Goal: Transaction & Acquisition: Book appointment/travel/reservation

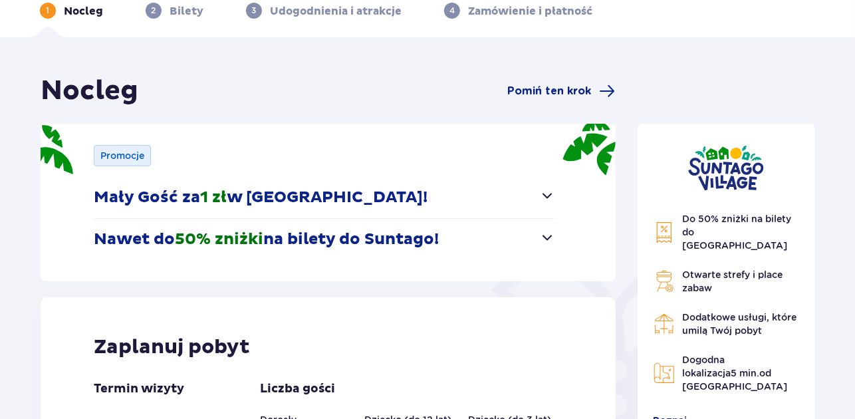
scroll to position [199, 0]
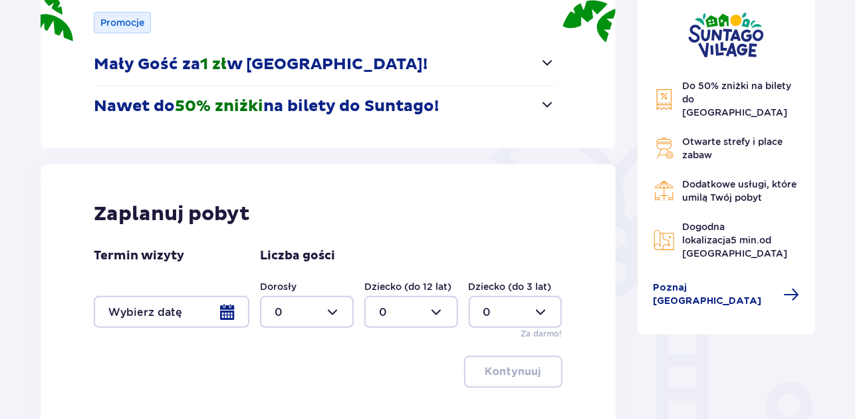
click at [216, 309] on div at bounding box center [172, 312] width 156 height 32
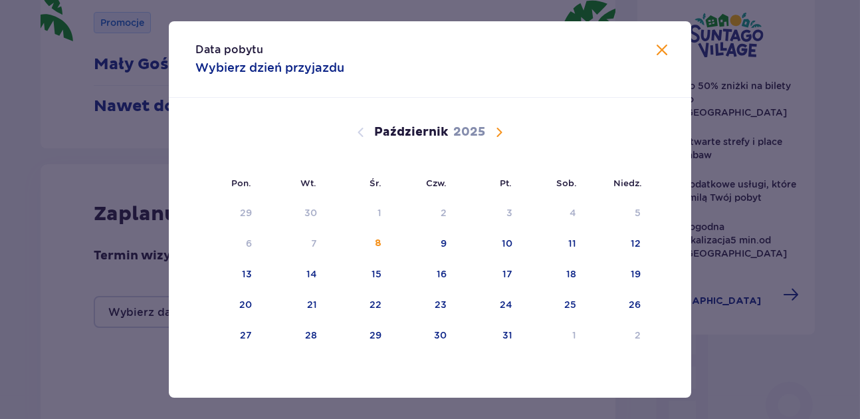
click at [497, 131] on span "Następny miesiąc" at bounding box center [499, 132] width 16 height 16
click at [252, 267] on div "10" at bounding box center [228, 274] width 66 height 29
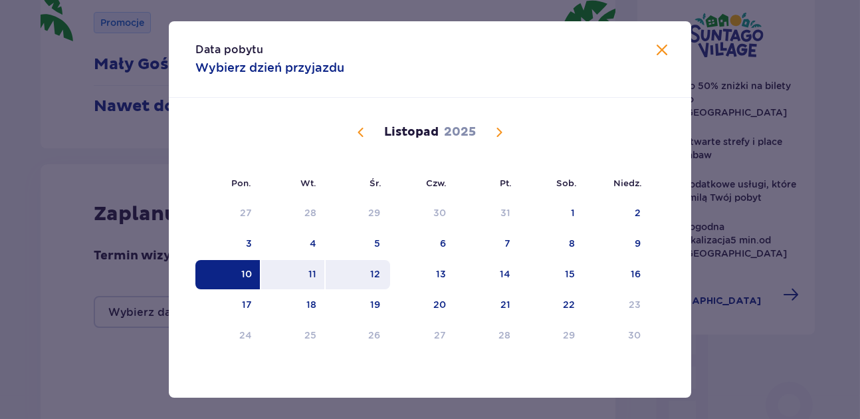
click at [326, 268] on td "12" at bounding box center [358, 274] width 64 height 29
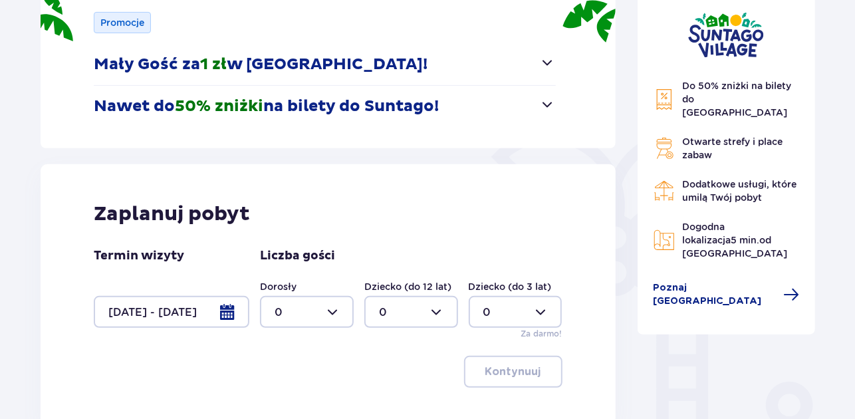
click at [235, 269] on div "Termin wizyty 10.11.25 - 12.11.25" at bounding box center [172, 288] width 156 height 80
click at [163, 316] on div at bounding box center [172, 312] width 156 height 32
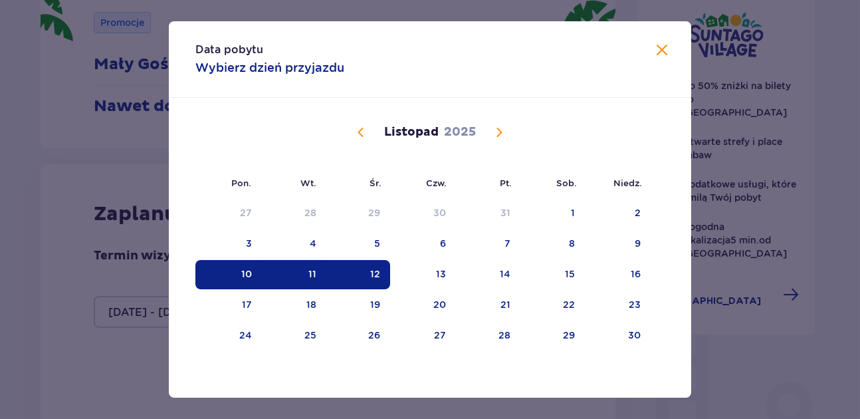
click at [223, 273] on div "10" at bounding box center [228, 274] width 66 height 29
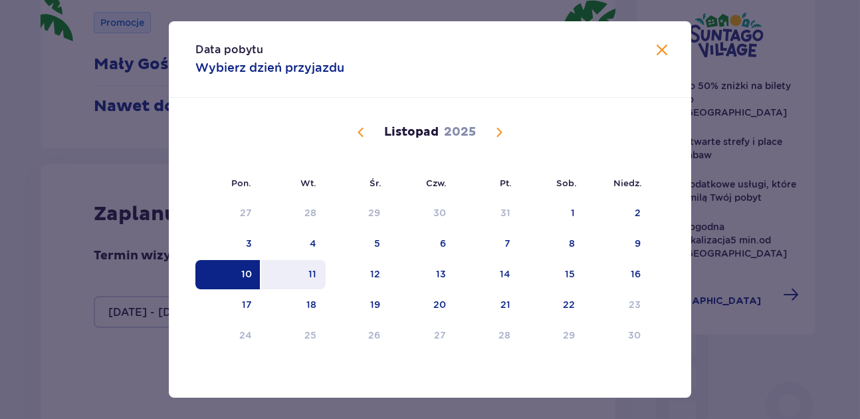
click at [300, 274] on div "11" at bounding box center [293, 274] width 64 height 29
type input "10.11.25 - 11.11.25"
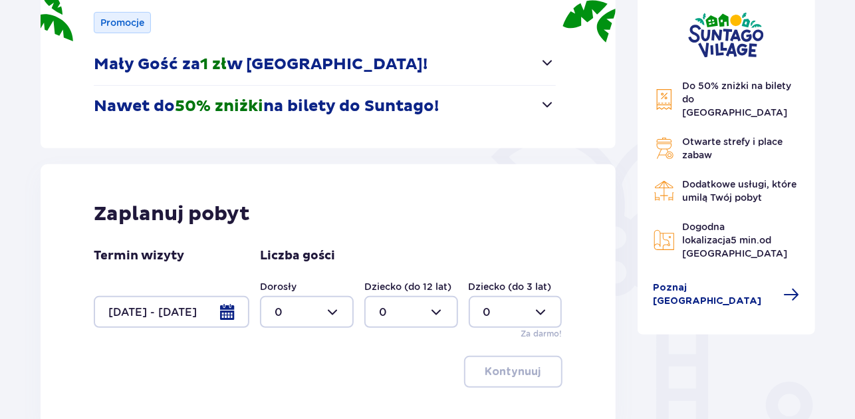
click at [308, 318] on div at bounding box center [307, 312] width 94 height 32
click at [278, 238] on p "2" at bounding box center [277, 237] width 7 height 15
type input "2"
click at [415, 302] on div at bounding box center [411, 312] width 94 height 32
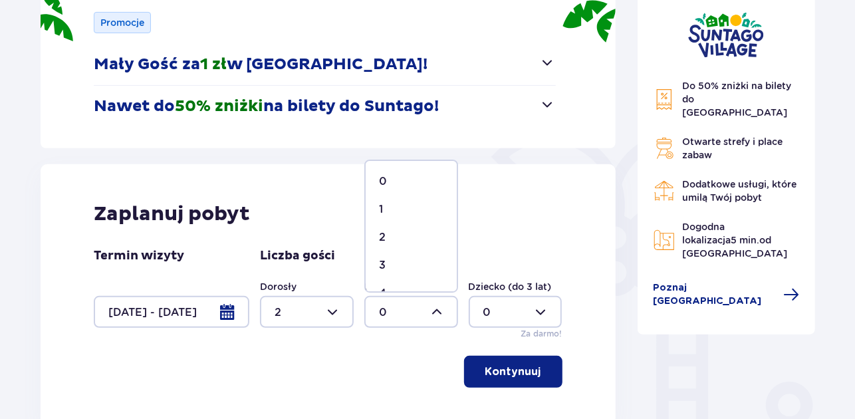
click at [396, 211] on div "1" at bounding box center [411, 209] width 64 height 15
type input "1"
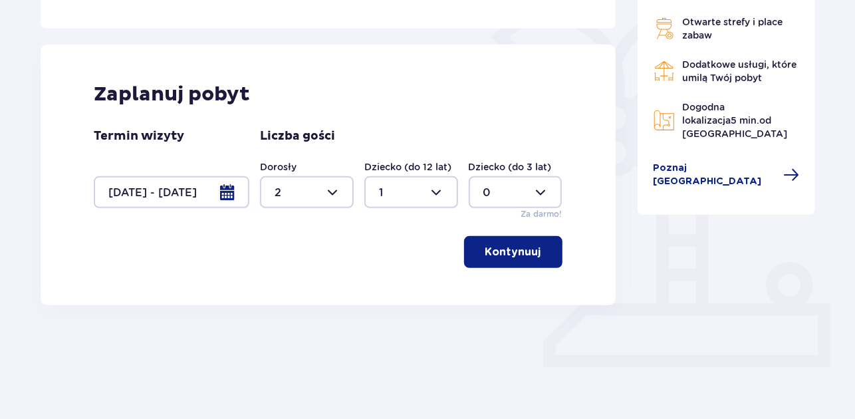
click at [291, 187] on div at bounding box center [307, 192] width 94 height 32
click at [292, 274] on div "4" at bounding box center [306, 277] width 64 height 15
type input "4"
click at [439, 193] on div at bounding box center [411, 192] width 94 height 32
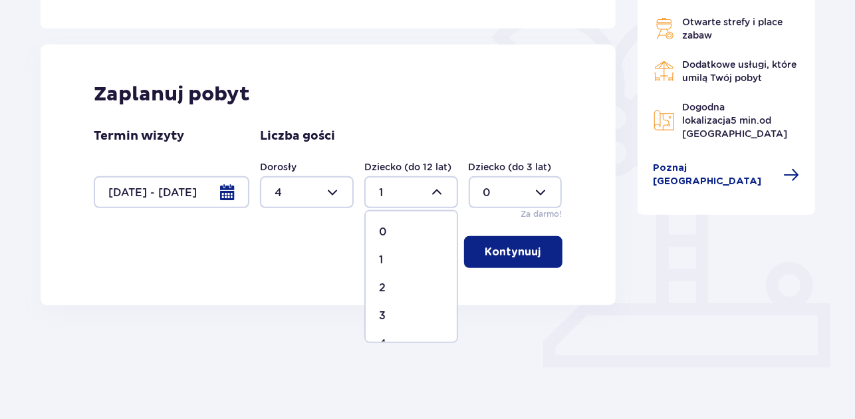
click at [413, 285] on div "2" at bounding box center [411, 287] width 64 height 15
type input "2"
click at [515, 255] on p "Kontynuuj" at bounding box center [513, 252] width 56 height 15
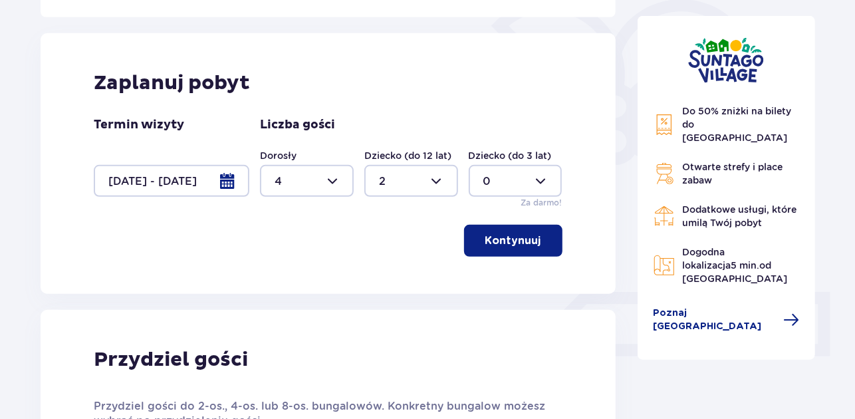
scroll to position [596, 0]
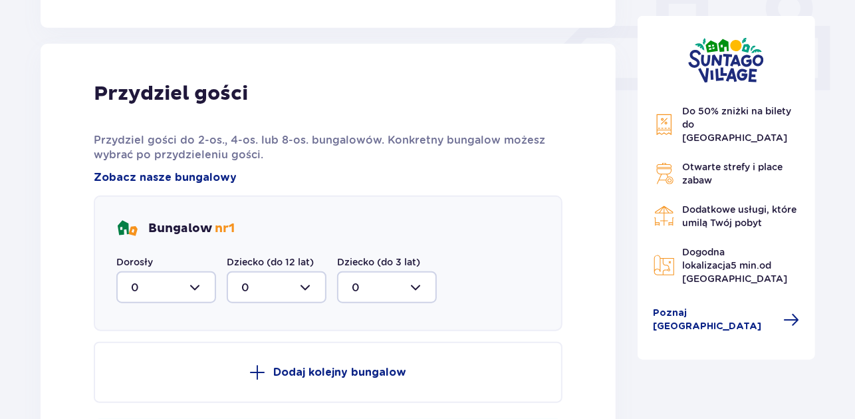
click at [184, 288] on div at bounding box center [166, 287] width 100 height 32
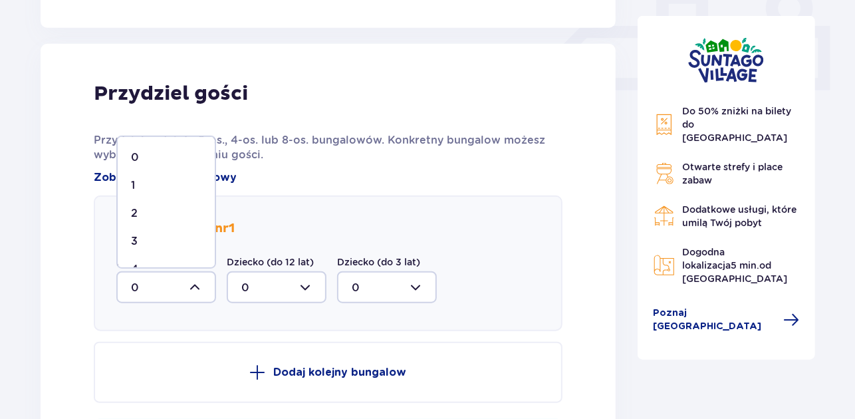
click at [161, 209] on div "2" at bounding box center [166, 213] width 70 height 15
type input "2"
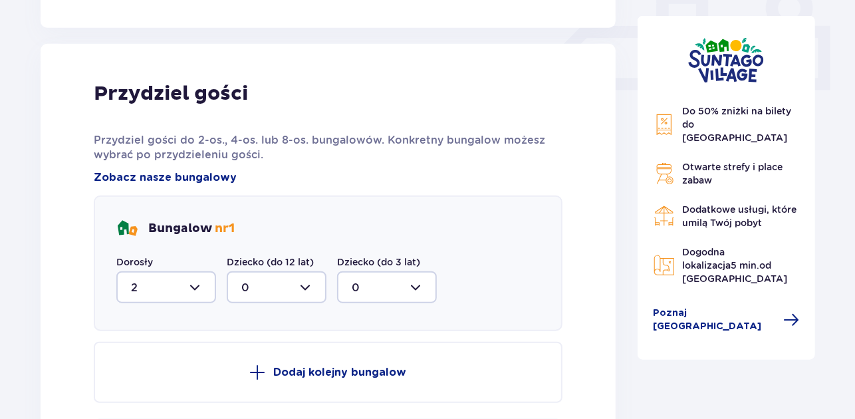
click at [276, 279] on div at bounding box center [277, 287] width 100 height 32
click at [259, 352] on div "1" at bounding box center [276, 355] width 70 height 15
type input "1"
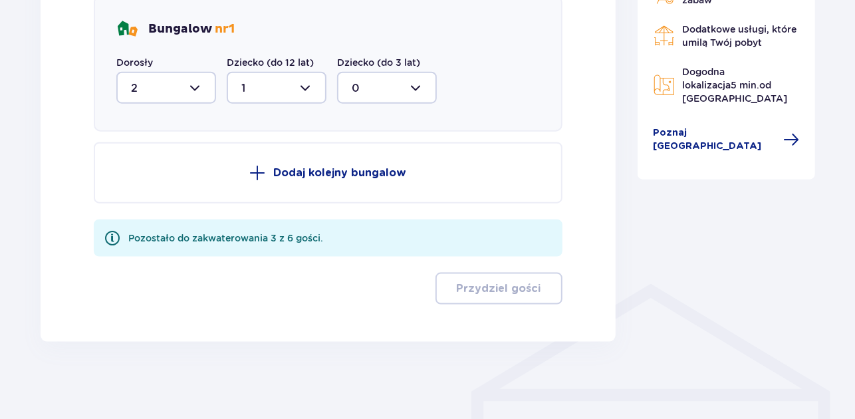
click at [329, 160] on button "Dodaj kolejny bungalow" at bounding box center [328, 172] width 469 height 61
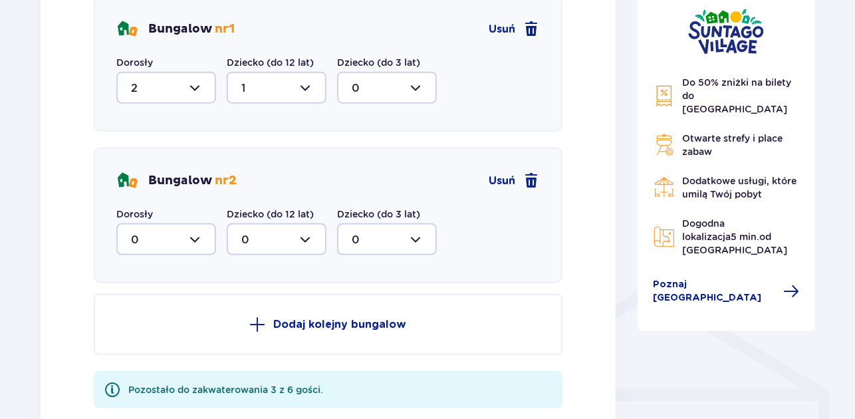
click at [198, 229] on div at bounding box center [166, 239] width 100 height 32
click at [170, 302] on div "1" at bounding box center [166, 307] width 70 height 15
click at [177, 244] on div at bounding box center [166, 239] width 100 height 32
click at [163, 338] on div "2" at bounding box center [166, 335] width 70 height 15
type input "2"
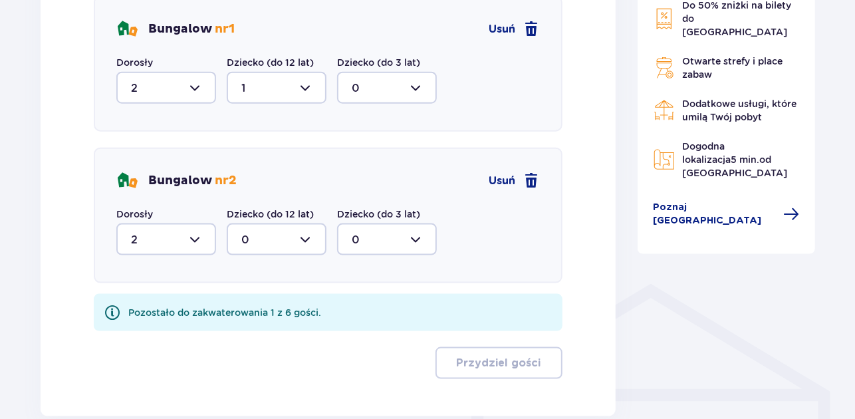
click at [257, 256] on div "Bungalow nr 2 Usuń Dorosły 2 Dziecko (do 12 lat) 0 Dziecko (do 3 lat) 0" at bounding box center [328, 216] width 469 height 136
click at [272, 228] on div at bounding box center [277, 239] width 100 height 32
click at [255, 300] on div "1" at bounding box center [276, 307] width 70 height 15
type input "1"
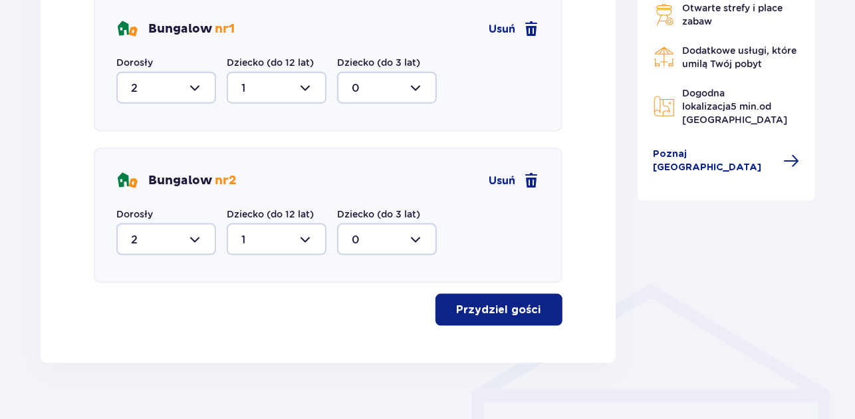
click at [483, 308] on p "Przydziel gości" at bounding box center [499, 309] width 84 height 15
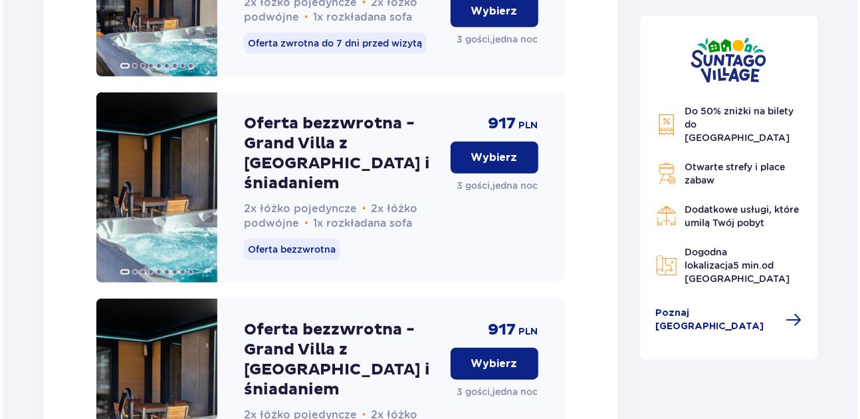
scroll to position [3283, 0]
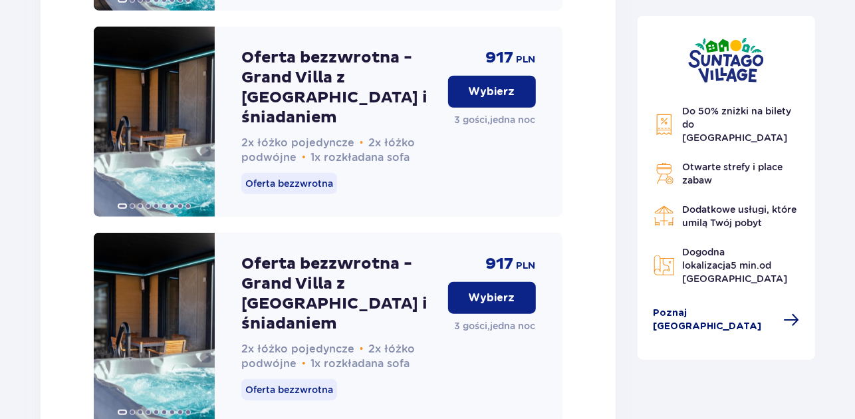
click at [690, 306] on span "Poznaj Suntago Village" at bounding box center [714, 319] width 122 height 27
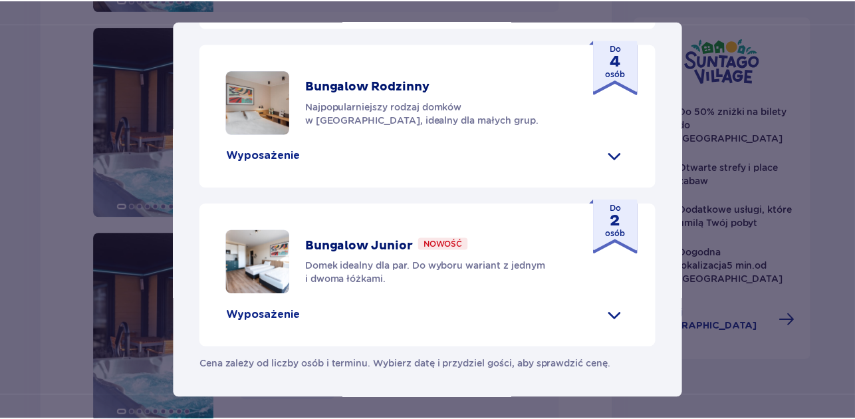
scroll to position [540, 0]
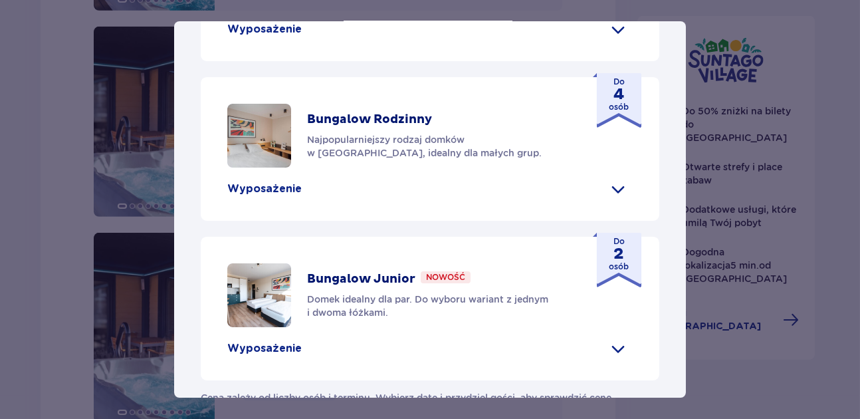
click at [257, 37] on p "Wyposażenie" at bounding box center [264, 29] width 74 height 15
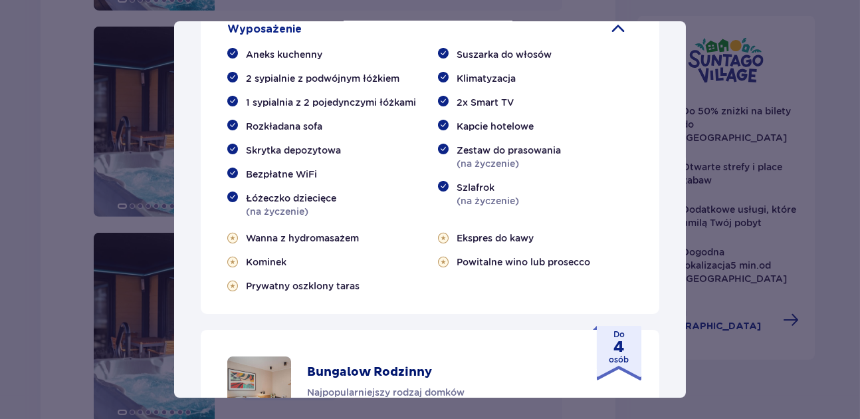
click at [837, 88] on div "Suntago Village Suntago Village to idealne miejsce dla fanów dobrej zabawy i tr…" at bounding box center [430, 209] width 860 height 419
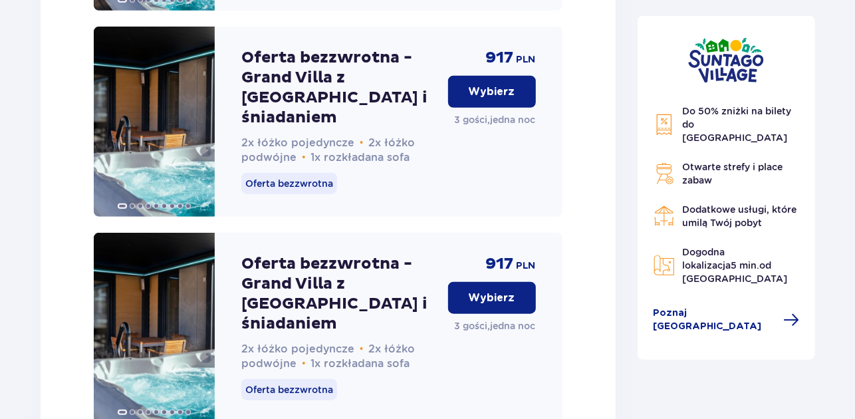
click at [808, 95] on div "Do 50% zniżki na bilety do parku Suntago Otwarte strefy i place zabaw Dodatkowe…" at bounding box center [726, 188] width 178 height 344
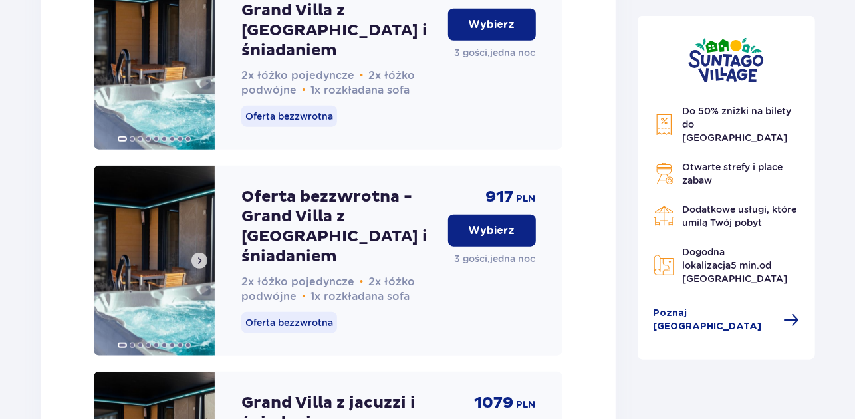
click at [180, 257] on img at bounding box center [154, 260] width 121 height 190
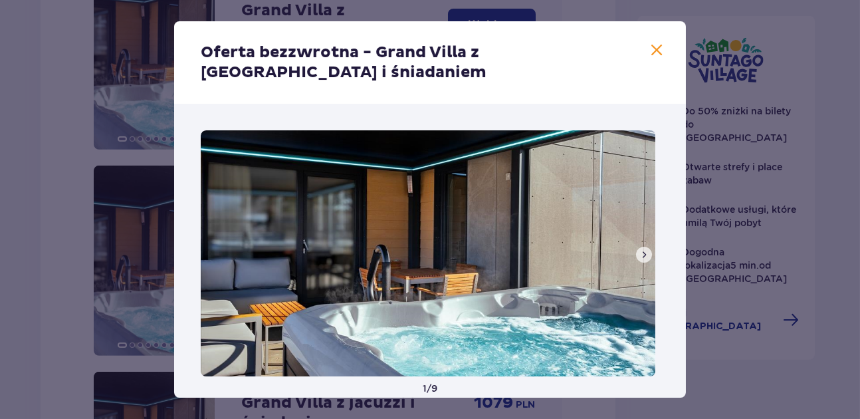
click at [639, 255] on span at bounding box center [644, 254] width 11 height 11
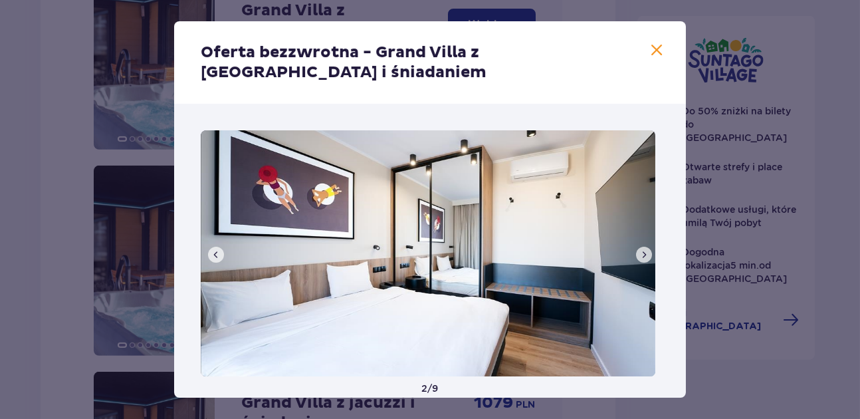
click at [639, 255] on span at bounding box center [644, 254] width 11 height 11
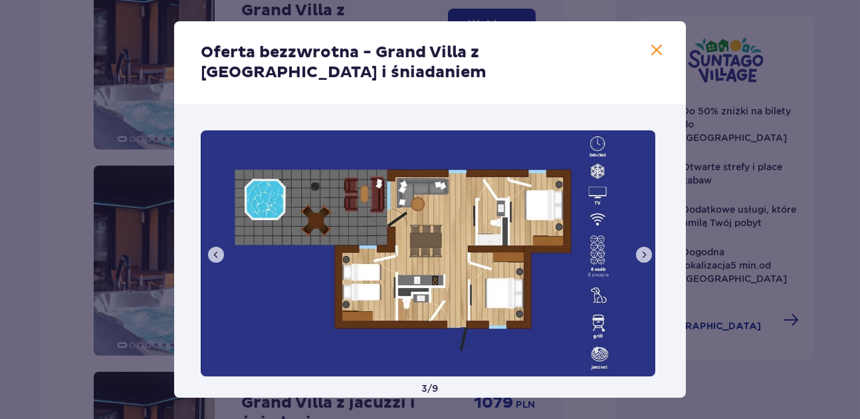
click at [639, 255] on span at bounding box center [644, 254] width 11 height 11
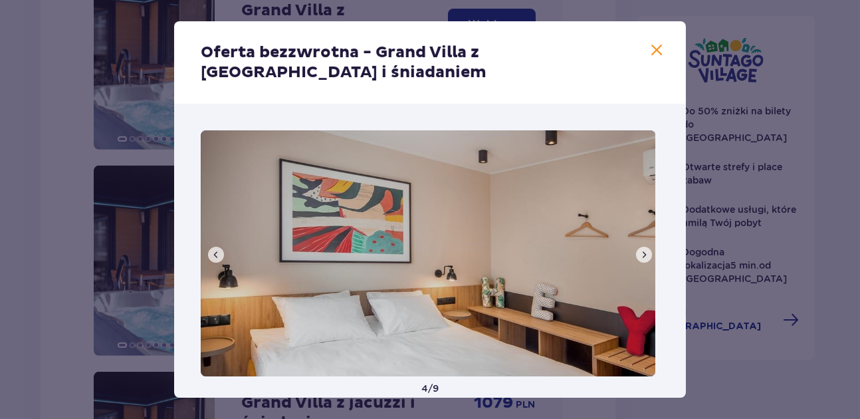
click at [639, 255] on span at bounding box center [644, 254] width 11 height 11
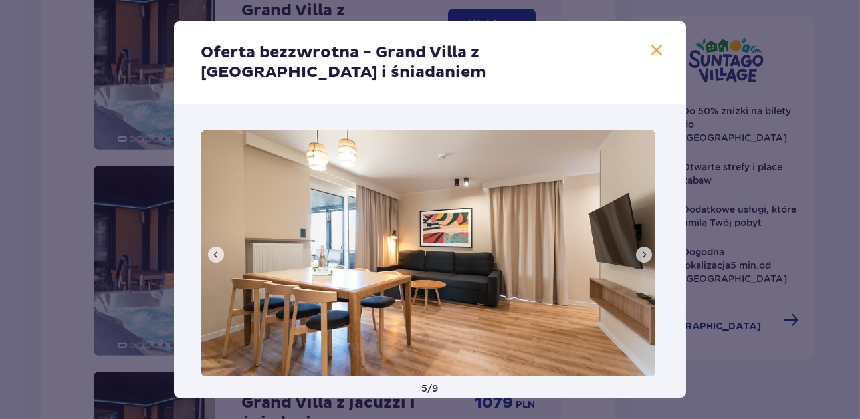
click at [639, 255] on span at bounding box center [644, 254] width 11 height 11
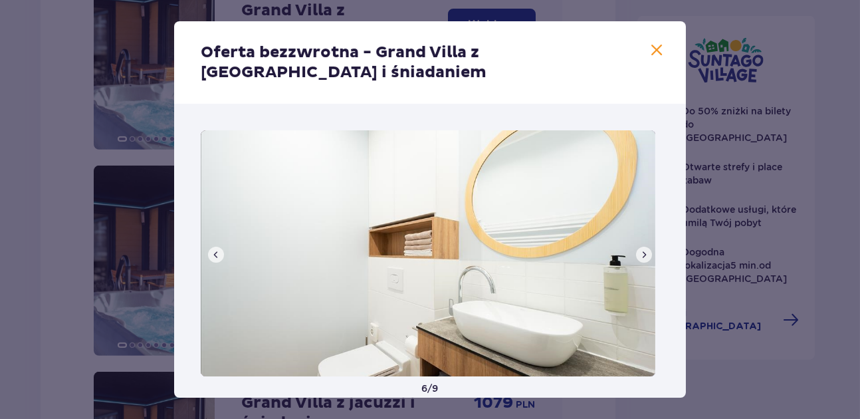
click at [639, 255] on span at bounding box center [644, 254] width 11 height 11
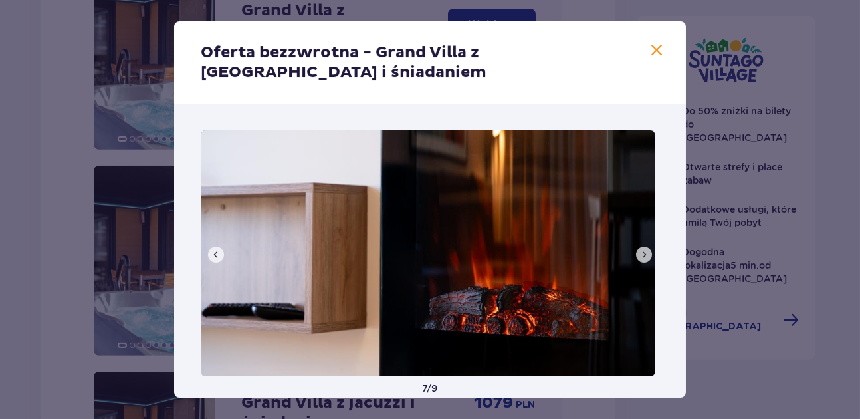
click at [639, 255] on span at bounding box center [644, 254] width 11 height 11
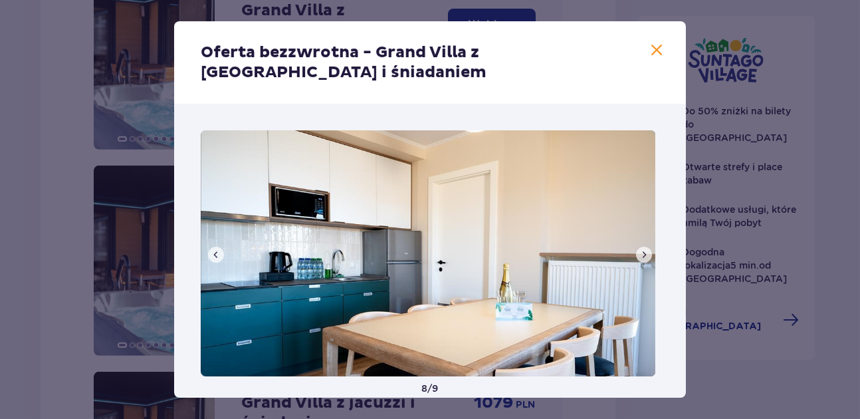
click at [639, 255] on span at bounding box center [644, 254] width 11 height 11
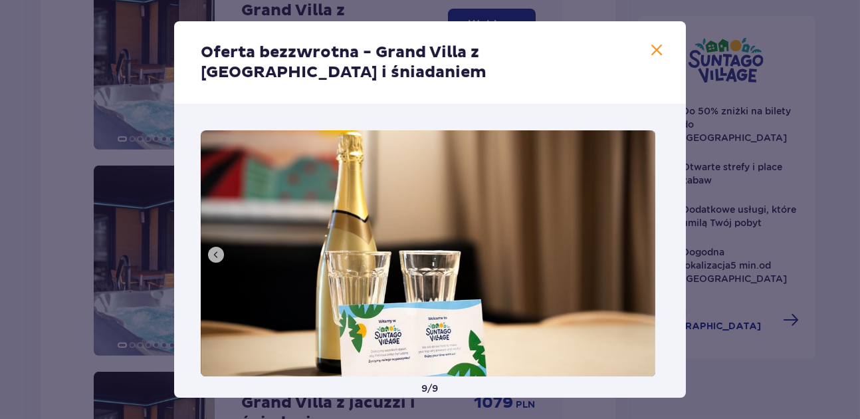
click at [635, 255] on img at bounding box center [428, 253] width 455 height 246
click at [657, 56] on span at bounding box center [657, 51] width 16 height 16
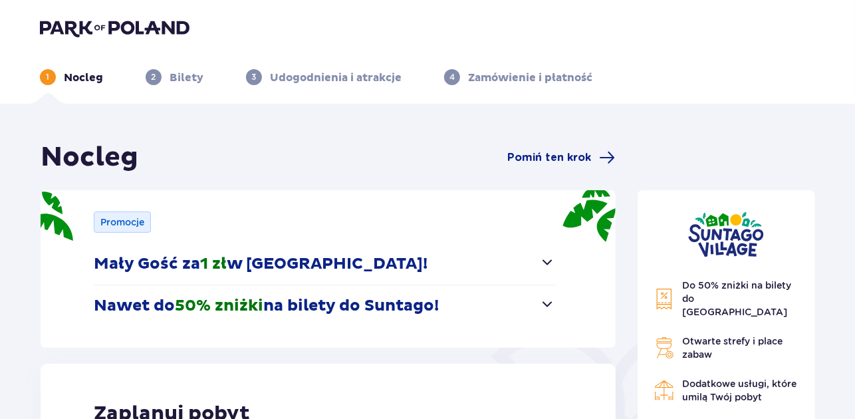
click at [107, 32] on img at bounding box center [115, 28] width 150 height 19
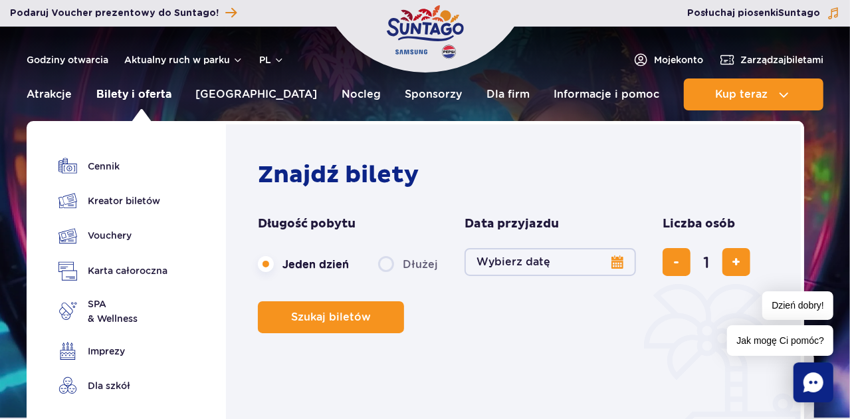
click at [136, 92] on link "Bilety i oferta" at bounding box center [133, 94] width 75 height 32
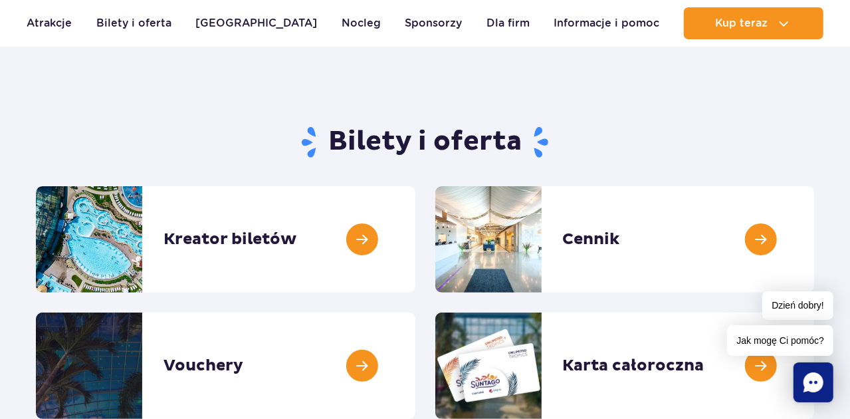
scroll to position [133, 0]
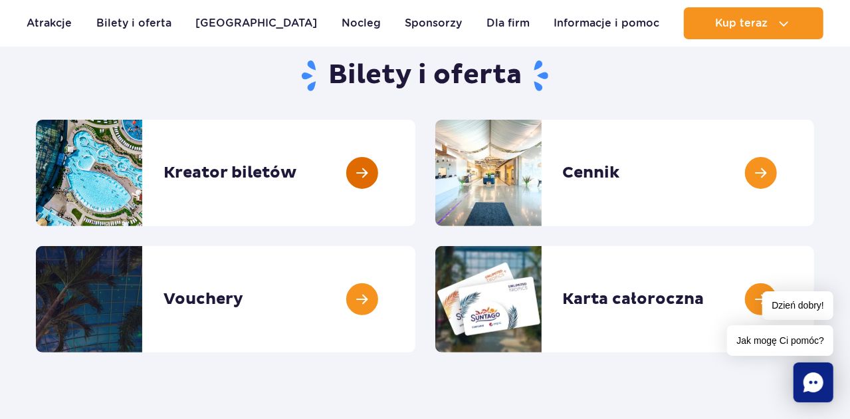
click at [415, 168] on link at bounding box center [415, 173] width 0 height 106
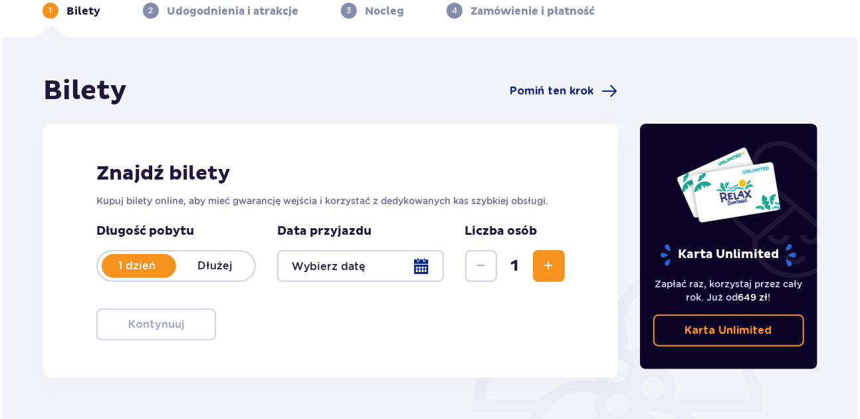
scroll to position [133, 0]
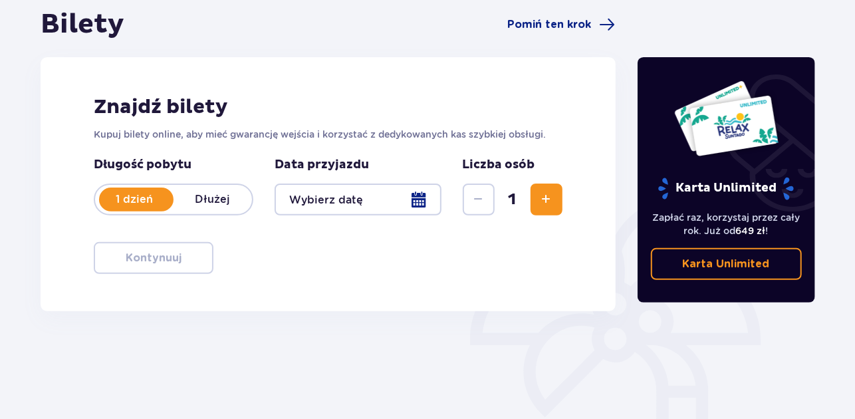
click at [206, 192] on p "Dłużej" at bounding box center [212, 199] width 78 height 15
click at [207, 201] on p "Dłużej" at bounding box center [212, 199] width 78 height 15
click at [207, 205] on p "Dłużej" at bounding box center [212, 199] width 78 height 15
click at [370, 207] on div at bounding box center [357, 199] width 167 height 32
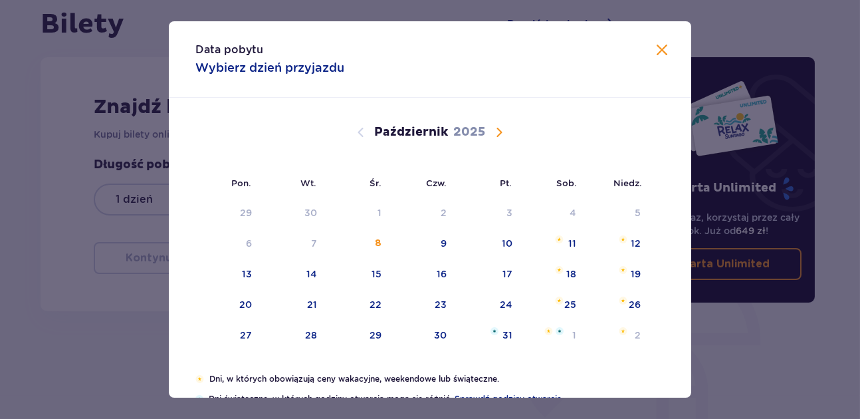
click at [504, 134] on span "Następny miesiąc" at bounding box center [499, 132] width 16 height 16
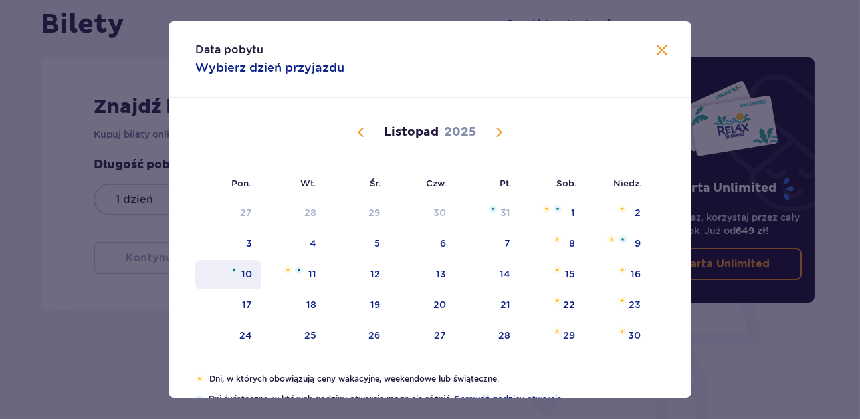
click at [247, 274] on div "10" at bounding box center [246, 273] width 11 height 13
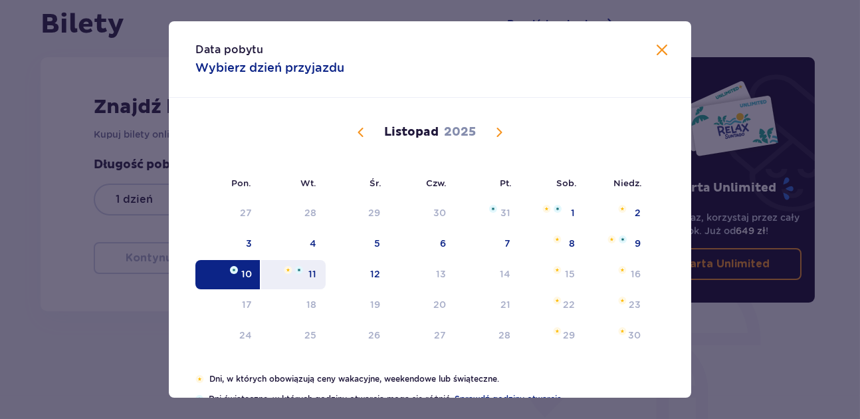
click at [295, 270] on img at bounding box center [299, 270] width 8 height 8
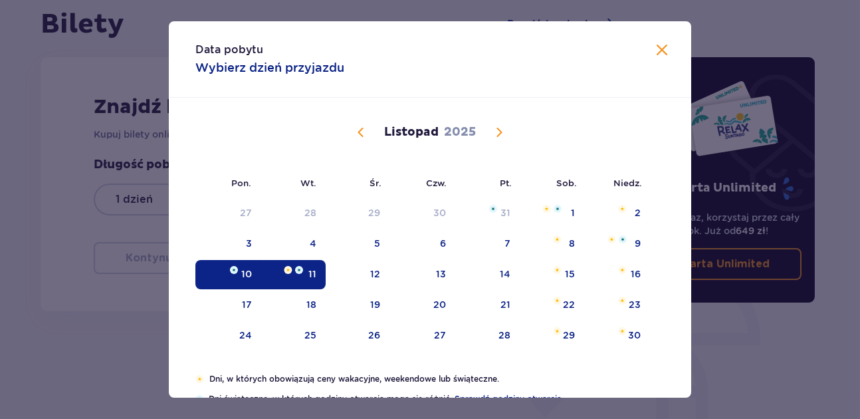
type input "10.11.25 - 11.11.25"
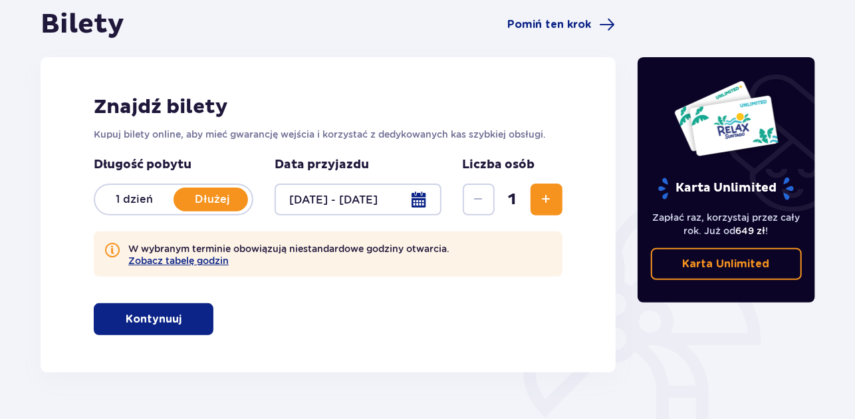
click at [368, 198] on div at bounding box center [357, 199] width 167 height 32
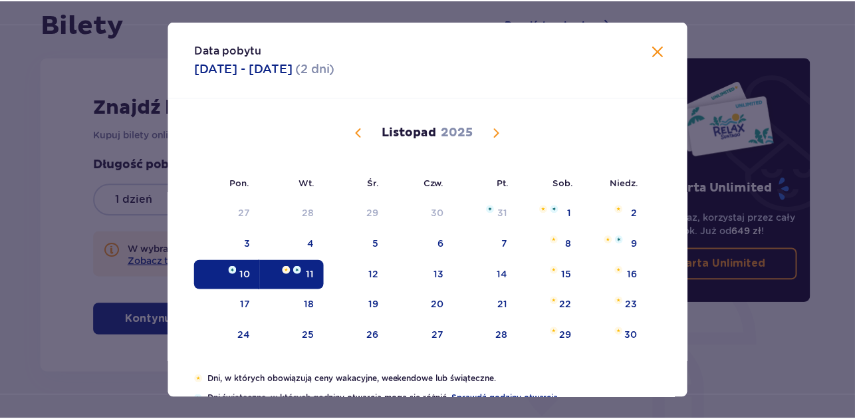
scroll to position [66, 0]
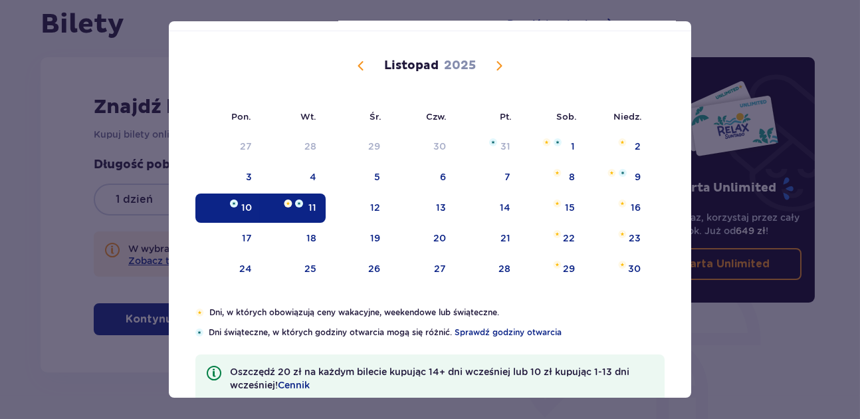
click at [784, 326] on div "Data pobytu 10.11.2025 - 11.11.2025 ( 2 dni ) Pon. Wt. Śr. Czw. Pt. Sob. Niedz.…" at bounding box center [430, 209] width 860 height 419
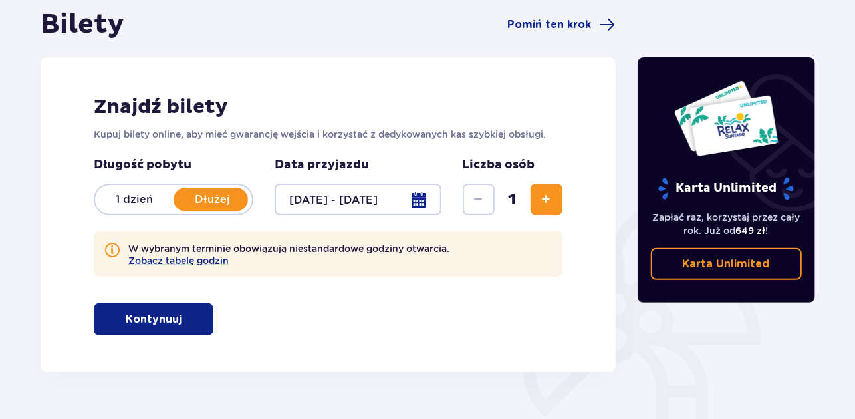
click at [544, 201] on span "Zwiększ" at bounding box center [546, 199] width 16 height 16
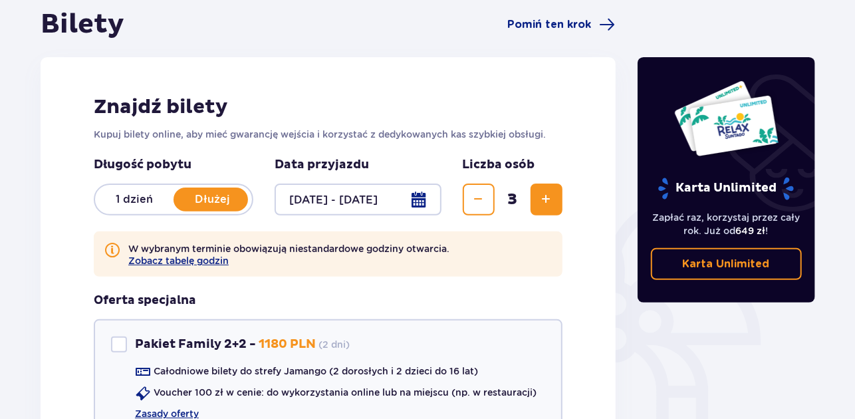
click at [544, 201] on span "Zwiększ" at bounding box center [546, 199] width 16 height 16
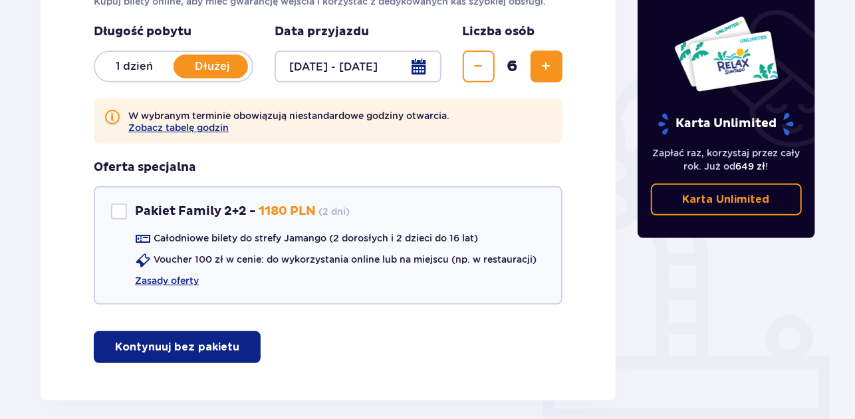
scroll to position [326, 0]
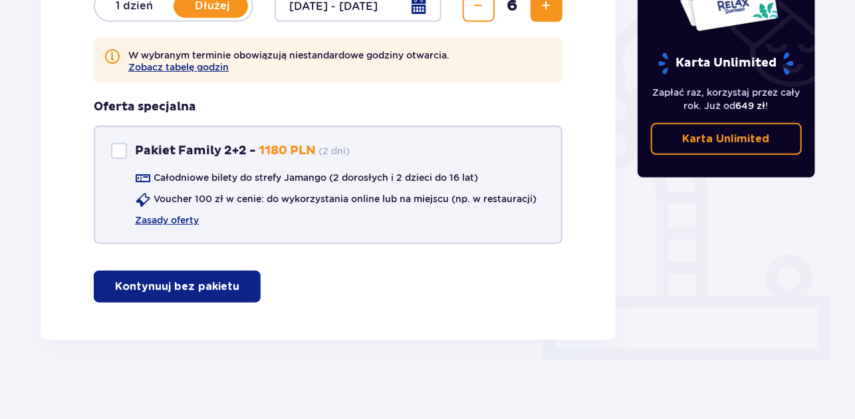
click at [129, 148] on div "Pakiet Family 2+2 Pakiet Family 2+2 - 1180 PLN ( 2 dni )" at bounding box center [230, 151] width 239 height 16
checkbox input "true"
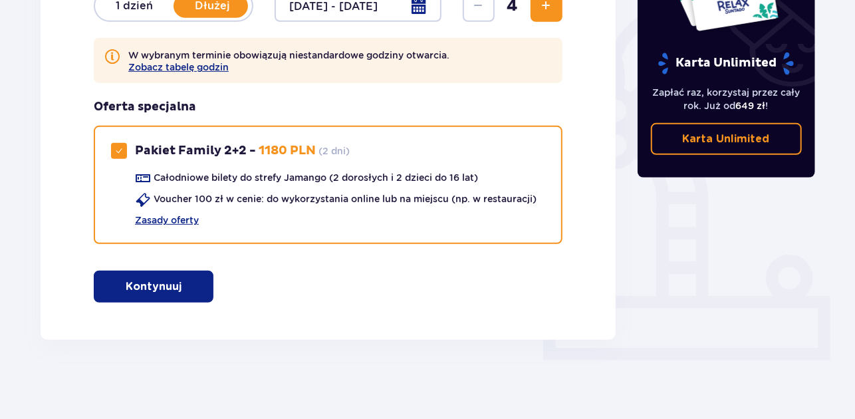
click at [164, 284] on p "Kontynuuj" at bounding box center [154, 286] width 56 height 15
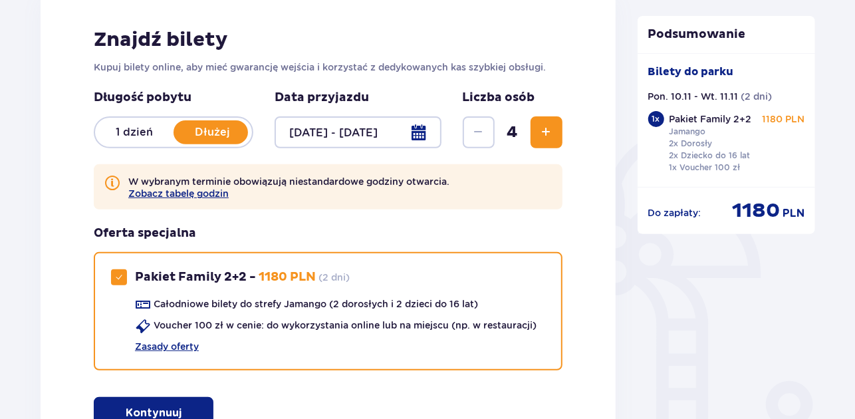
scroll to position [0, 0]
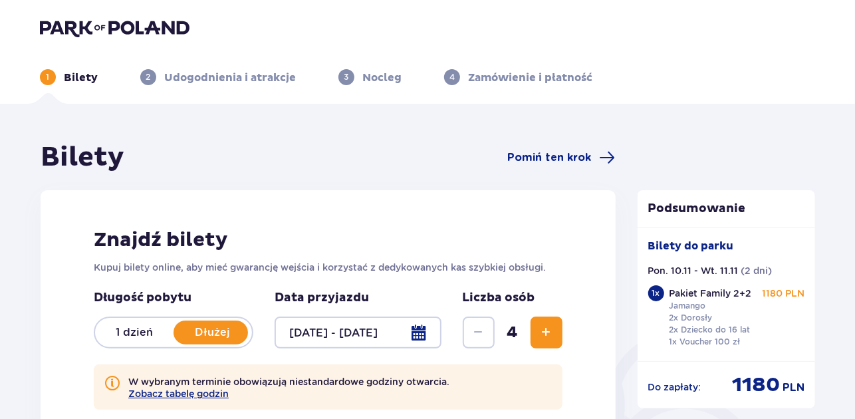
click at [139, 29] on img at bounding box center [115, 28] width 150 height 19
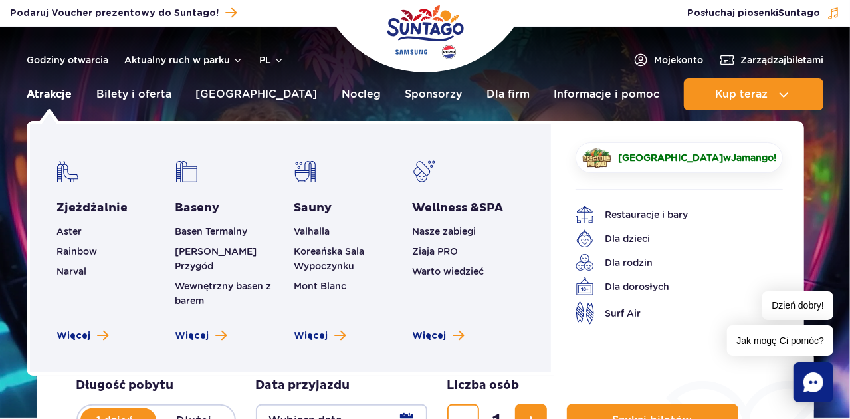
click at [57, 103] on link "Atrakcje" at bounding box center [49, 94] width 45 height 32
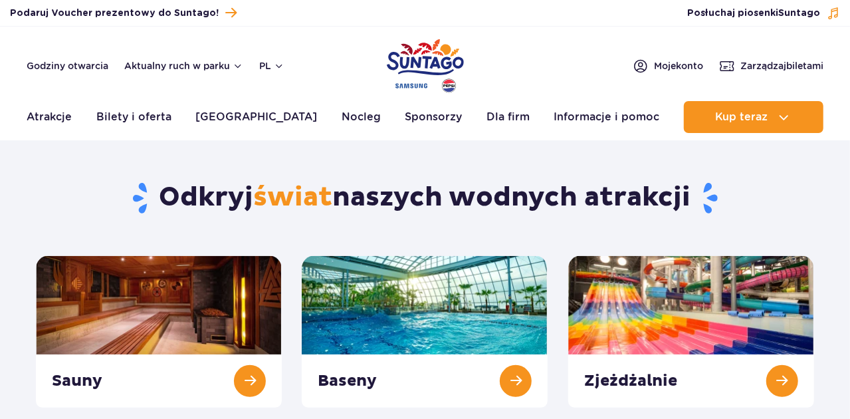
scroll to position [133, 0]
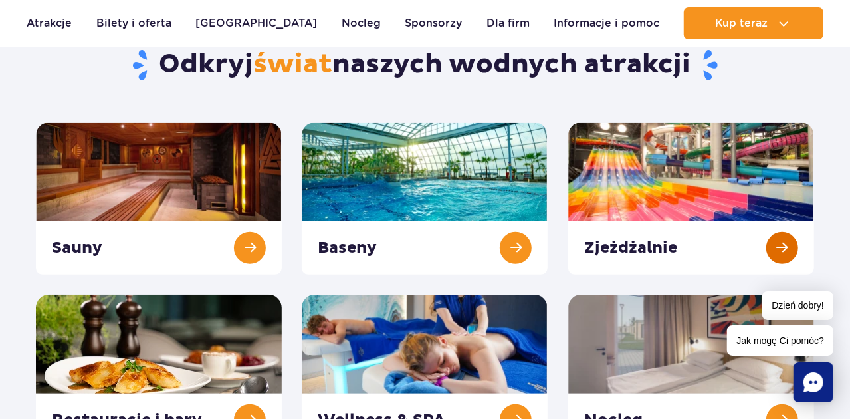
click at [789, 243] on link at bounding box center [691, 198] width 246 height 152
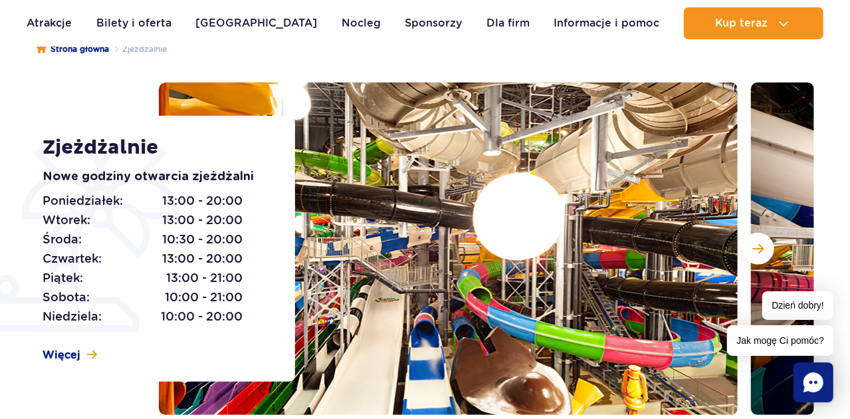
scroll to position [199, 0]
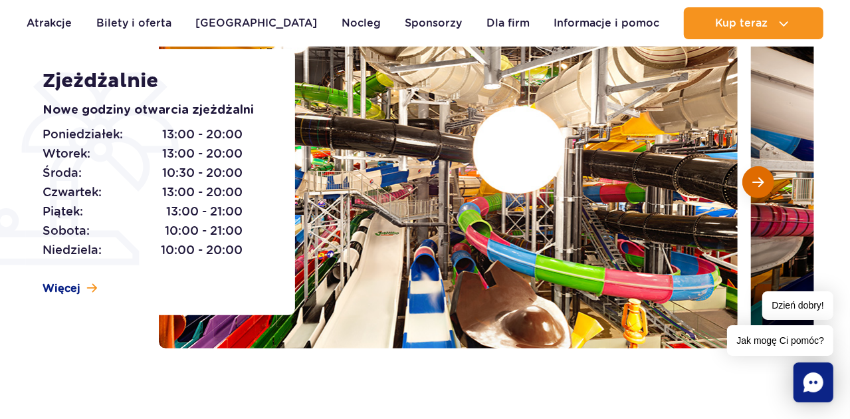
click at [758, 185] on span "Następny slajd" at bounding box center [758, 182] width 11 height 12
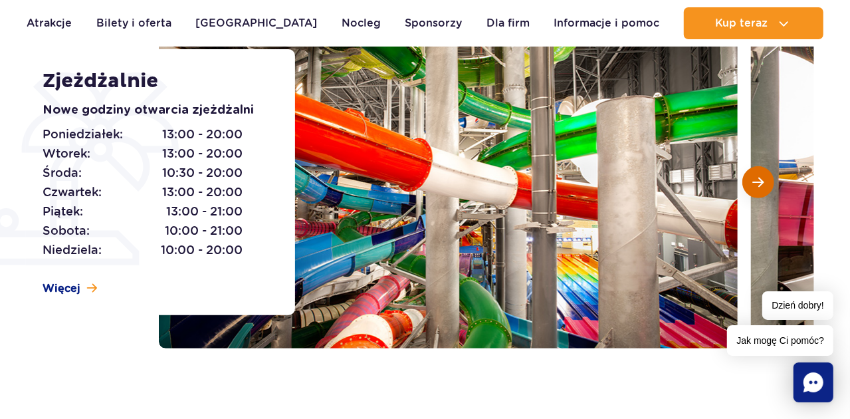
click at [758, 185] on span "Następny slajd" at bounding box center [758, 182] width 11 height 12
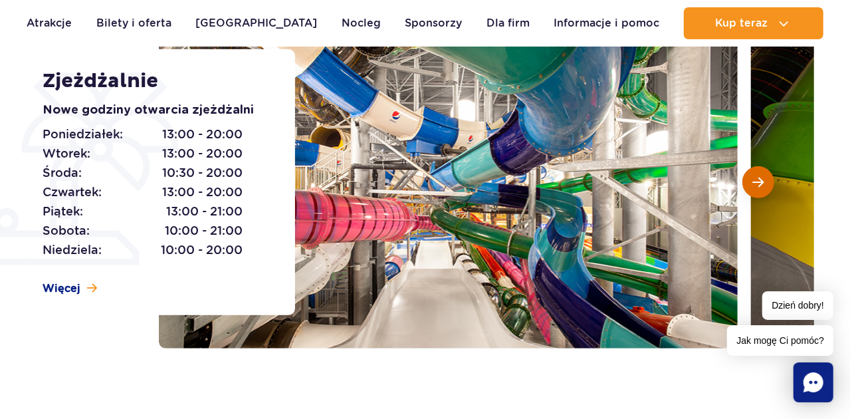
click at [758, 185] on span "Następny slajd" at bounding box center [758, 182] width 11 height 12
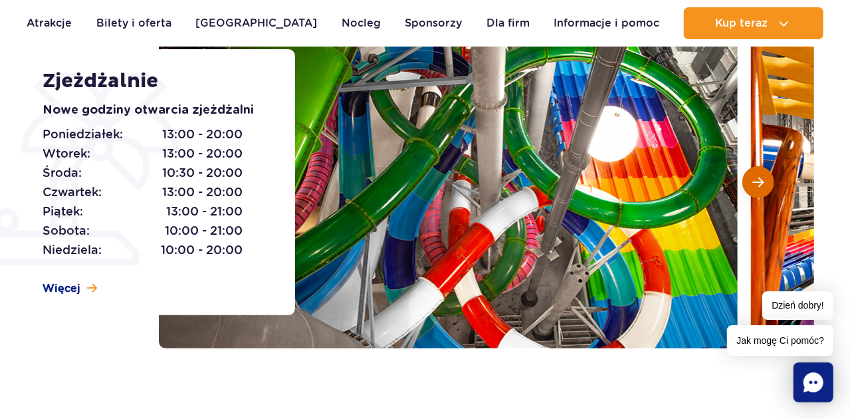
click at [758, 185] on span "Następny slajd" at bounding box center [758, 182] width 11 height 12
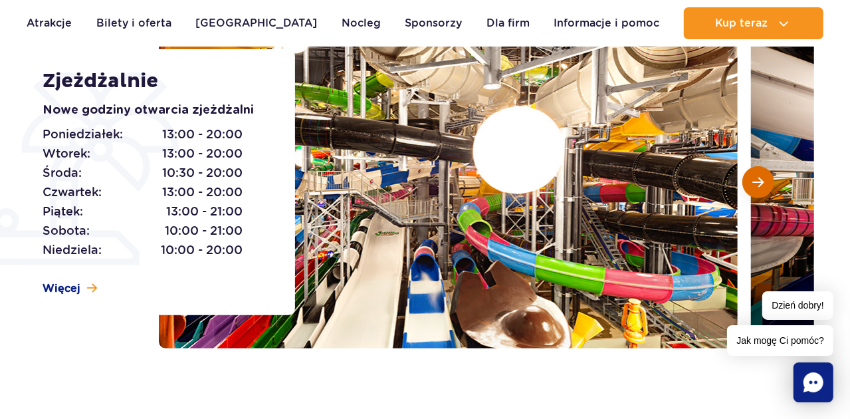
click at [758, 185] on span "Następny slajd" at bounding box center [758, 182] width 11 height 12
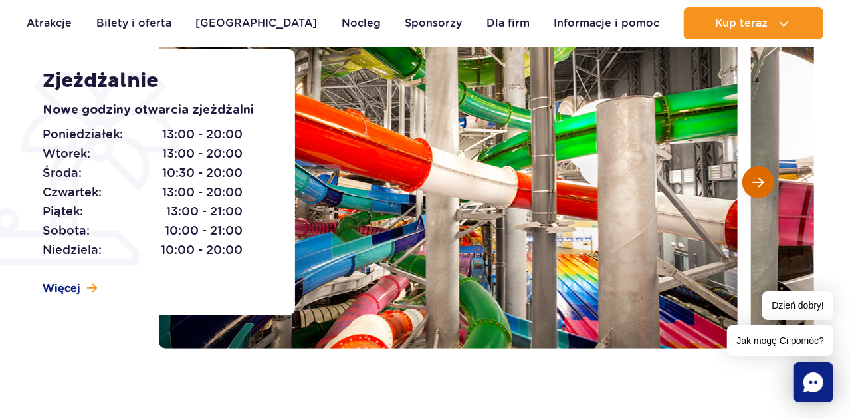
click at [758, 185] on span "Następny slajd" at bounding box center [758, 182] width 11 height 12
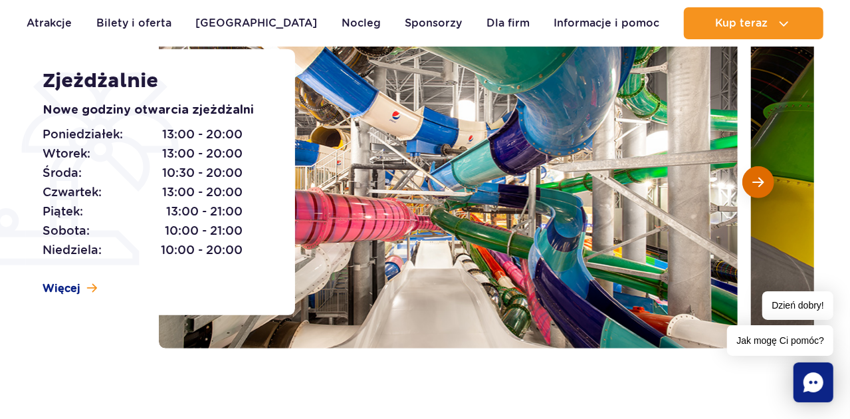
click at [758, 185] on span "Następny slajd" at bounding box center [758, 182] width 11 height 12
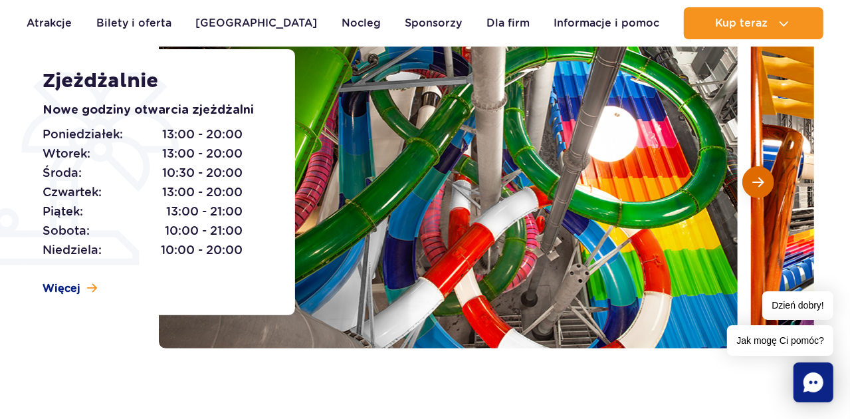
click at [758, 185] on span "Następny slajd" at bounding box center [758, 182] width 11 height 12
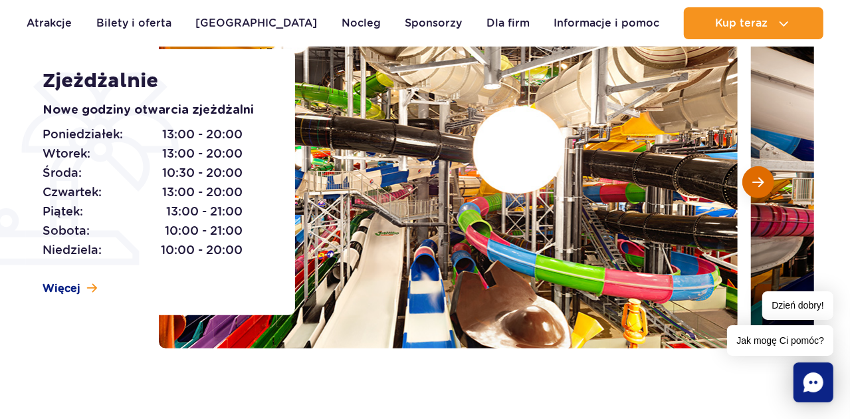
click at [758, 185] on span "Następny slajd" at bounding box center [758, 182] width 11 height 12
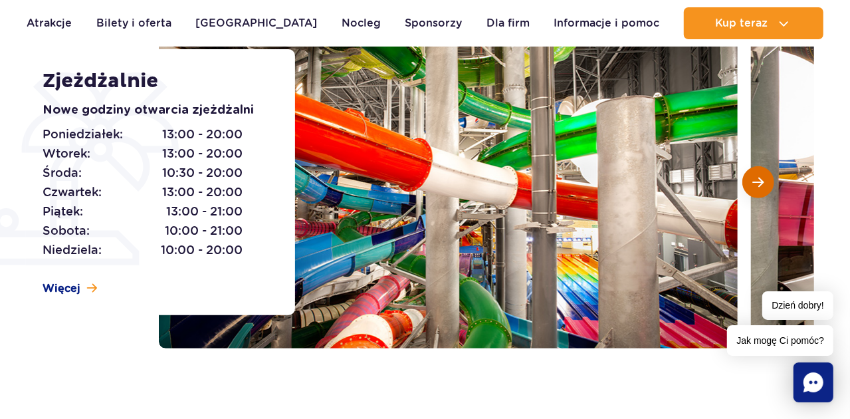
click at [758, 185] on span "Następny slajd" at bounding box center [758, 182] width 11 height 12
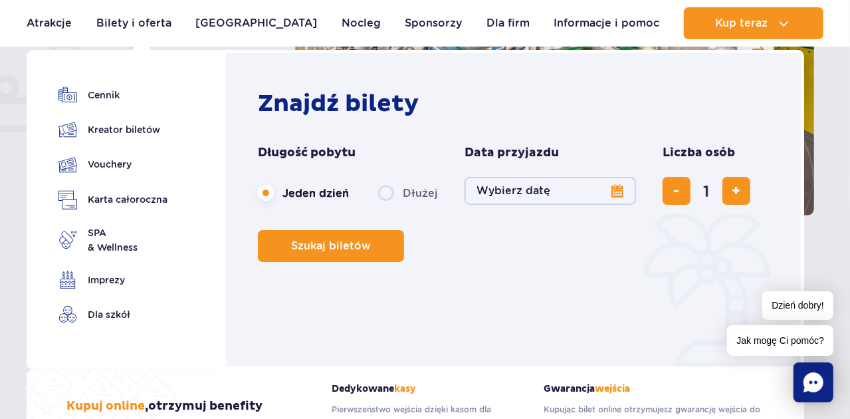
scroll to position [266, 0]
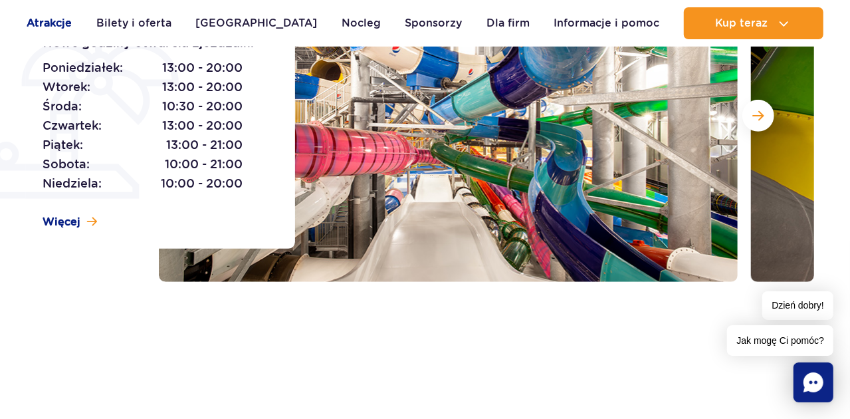
click at [54, 32] on link "Atrakcje" at bounding box center [49, 23] width 45 height 32
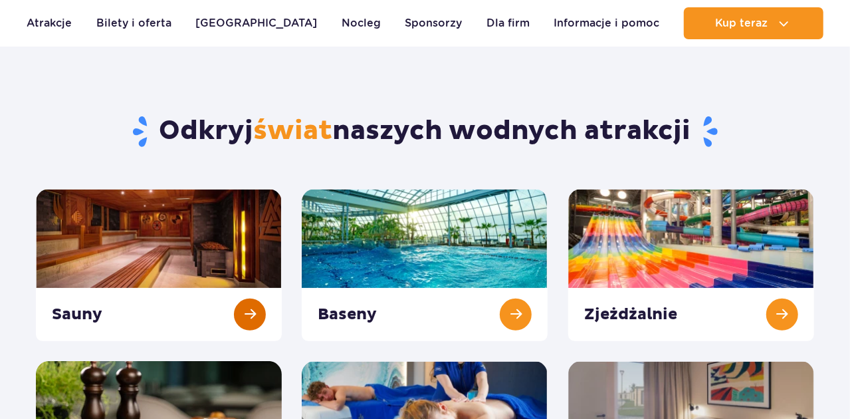
scroll to position [133, 0]
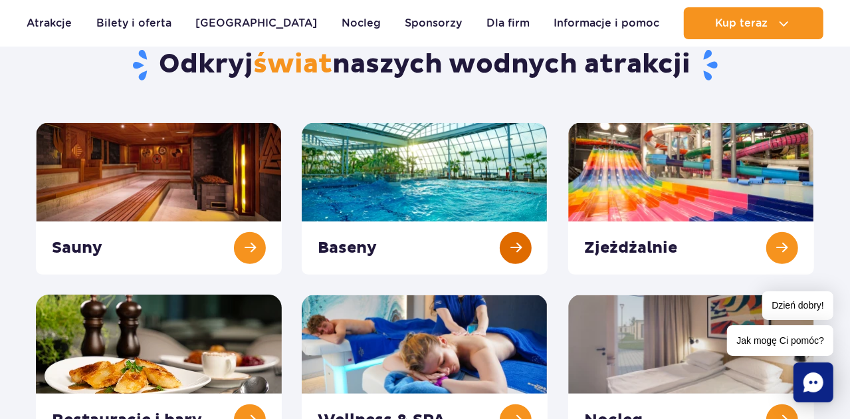
click at [504, 241] on link at bounding box center [425, 198] width 246 height 152
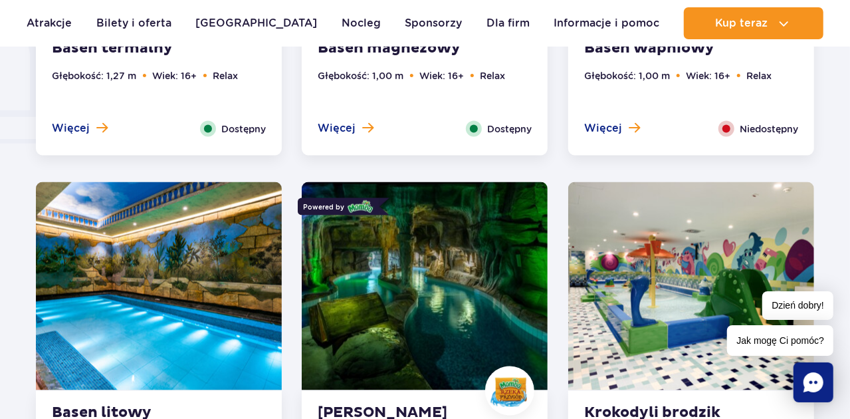
scroll to position [1196, 0]
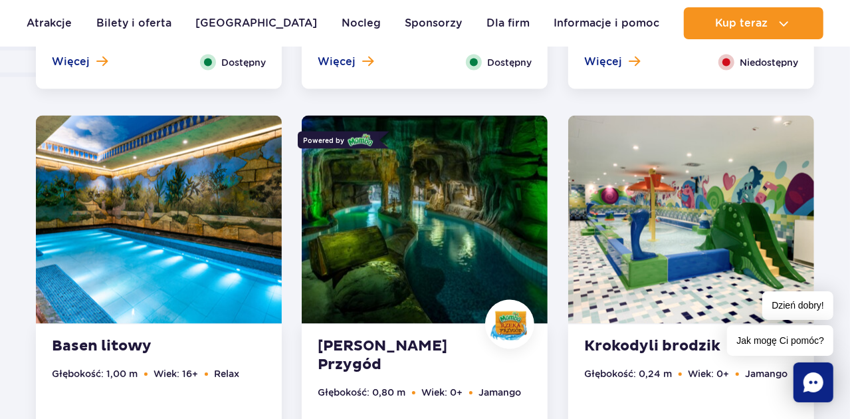
click at [441, 247] on img at bounding box center [425, 220] width 246 height 208
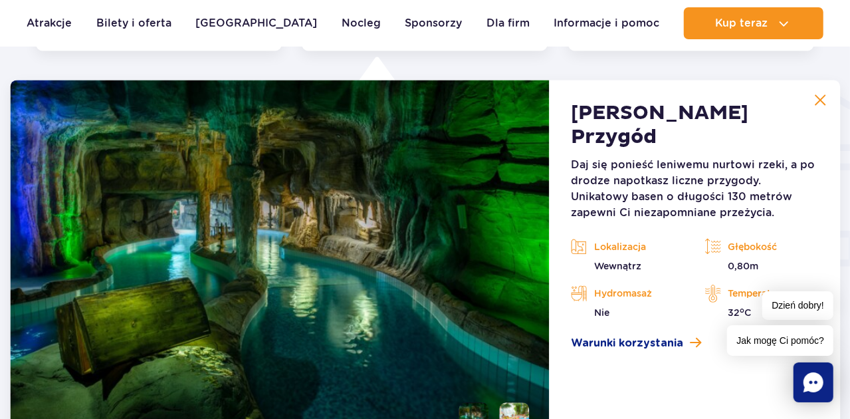
click at [475, 290] on img at bounding box center [280, 266] width 540 height 372
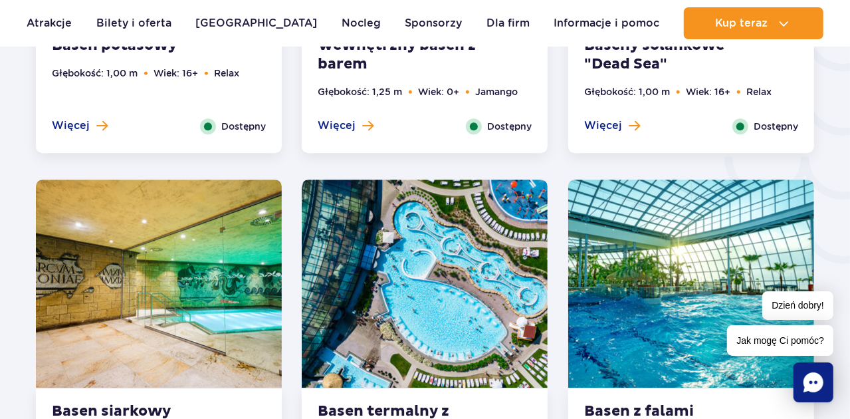
scroll to position [2331, 0]
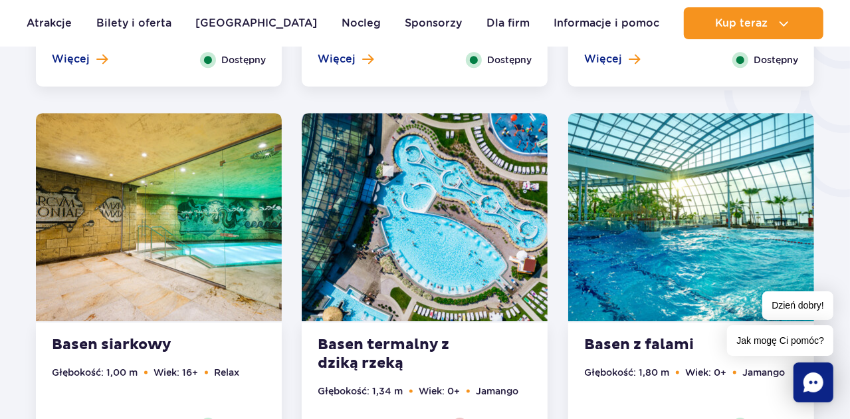
click at [639, 205] on img at bounding box center [691, 217] width 246 height 208
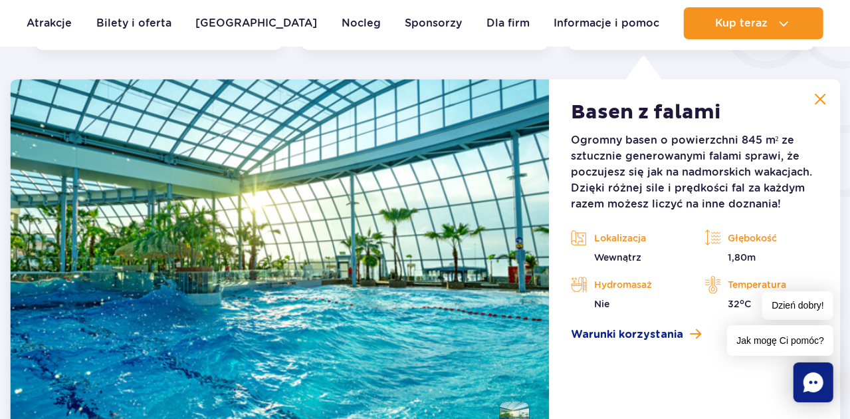
scroll to position [2329, 0]
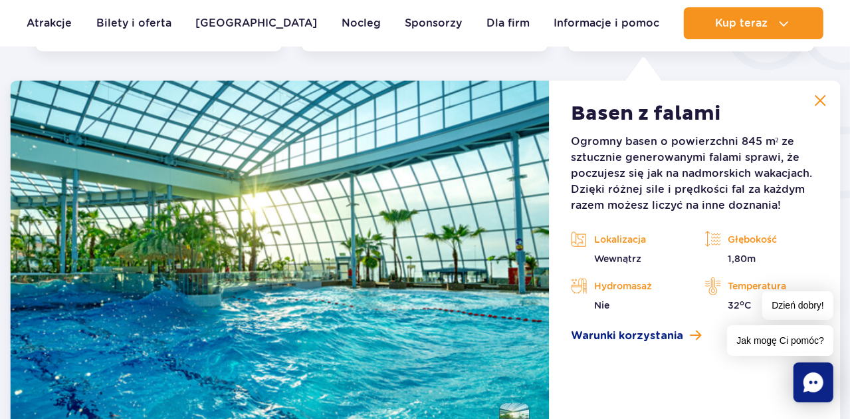
click at [532, 259] on img at bounding box center [280, 266] width 540 height 372
click at [815, 98] on button at bounding box center [820, 100] width 27 height 27
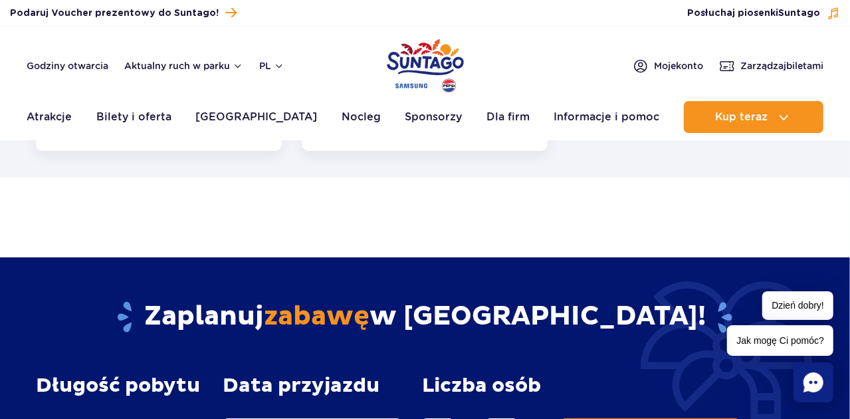
scroll to position [0, 0]
